Goal: Task Accomplishment & Management: Manage account settings

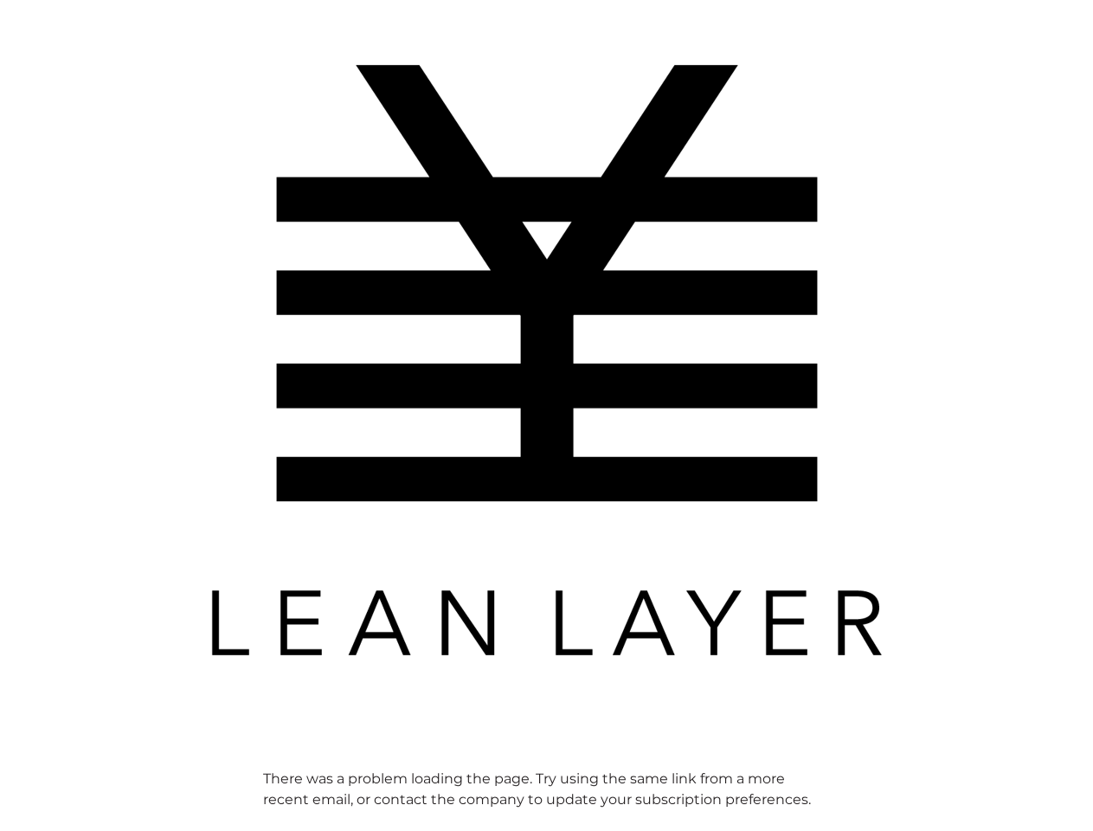
click at [546, 415] on img at bounding box center [547, 360] width 692 height 692
